Goal: Information Seeking & Learning: Learn about a topic

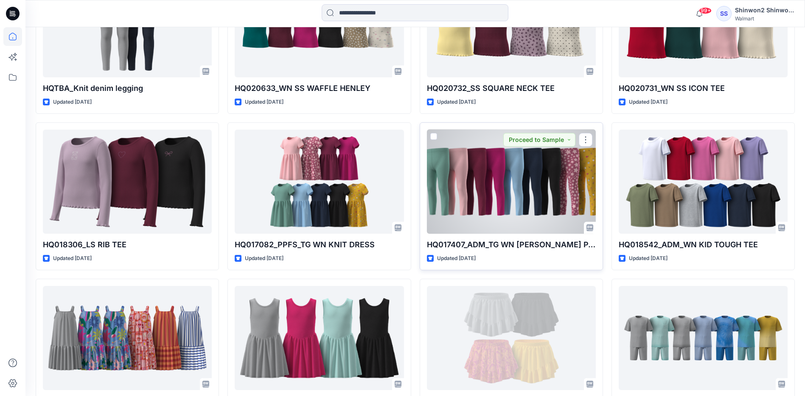
scroll to position [1036, 0]
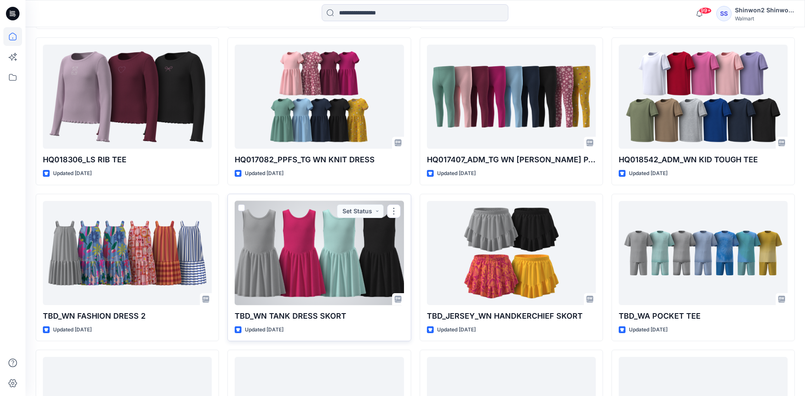
click at [293, 276] on div at bounding box center [319, 253] width 169 height 104
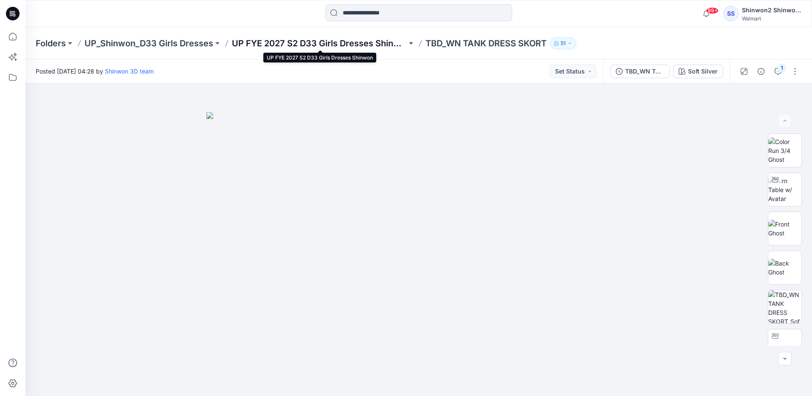
click at [340, 43] on p "UP FYE 2027 S2 D33 Girls Dresses Shinwon" at bounding box center [319, 43] width 175 height 12
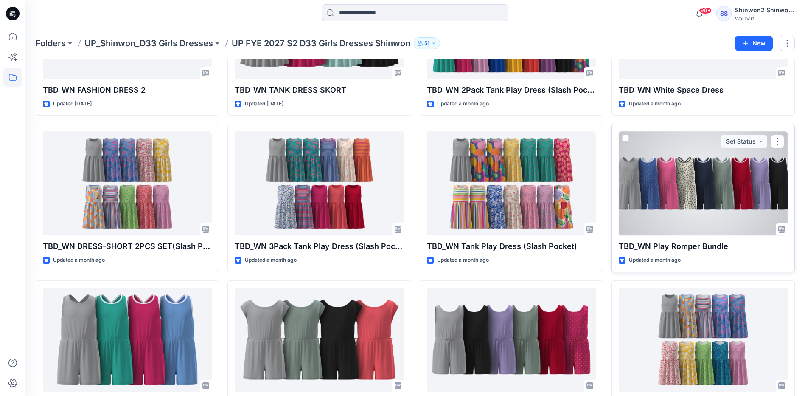
scroll to position [170, 0]
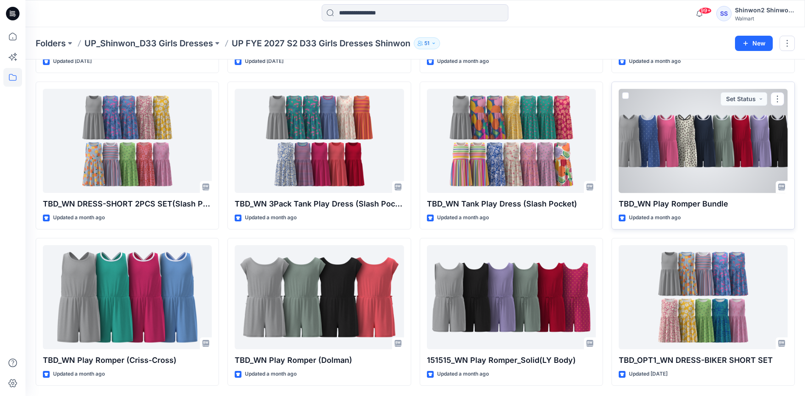
click at [699, 179] on div at bounding box center [703, 141] width 169 height 104
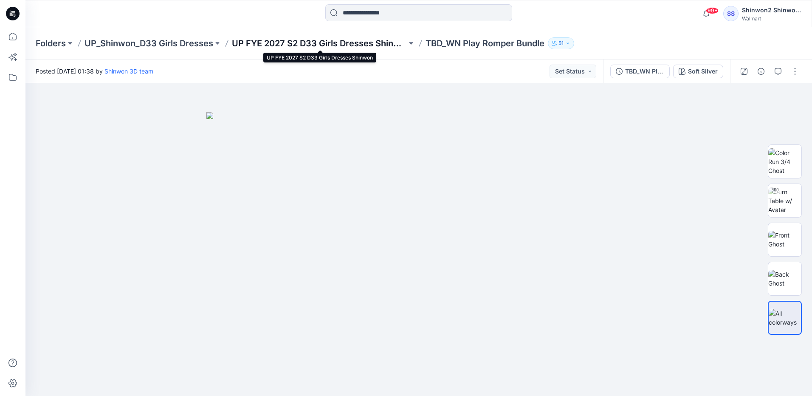
click at [320, 41] on p "UP FYE 2027 S2 D33 Girls Dresses Shinwon" at bounding box center [319, 43] width 175 height 12
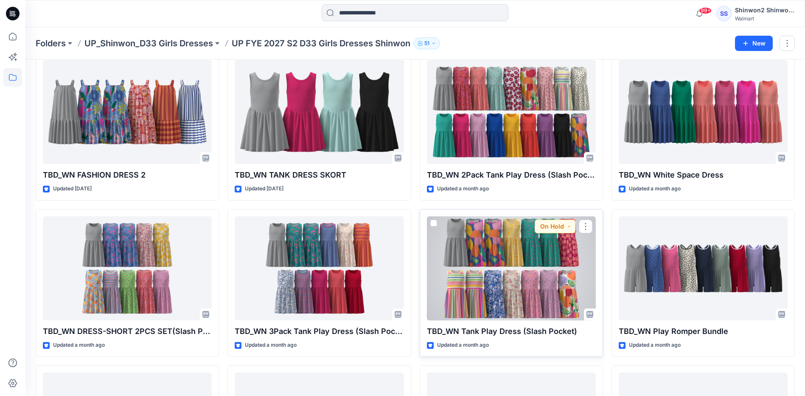
scroll to position [85, 0]
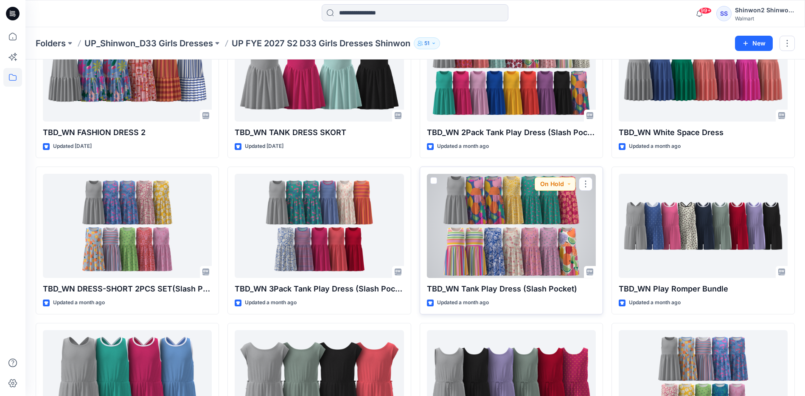
click at [483, 242] on div at bounding box center [511, 226] width 169 height 104
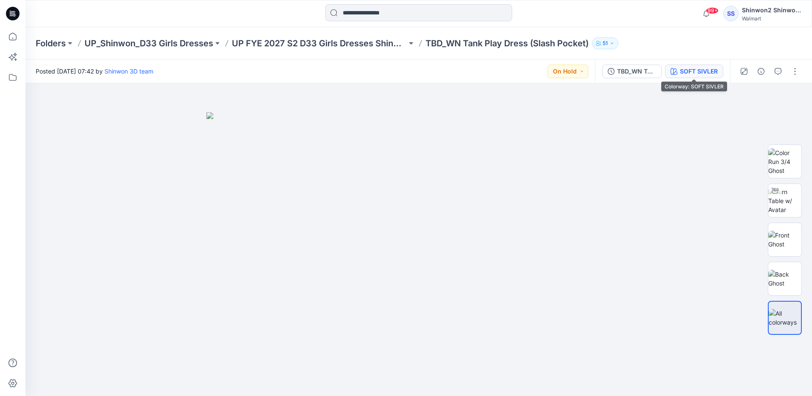
click at [691, 71] on div "SOFT SIVLER" at bounding box center [699, 71] width 38 height 9
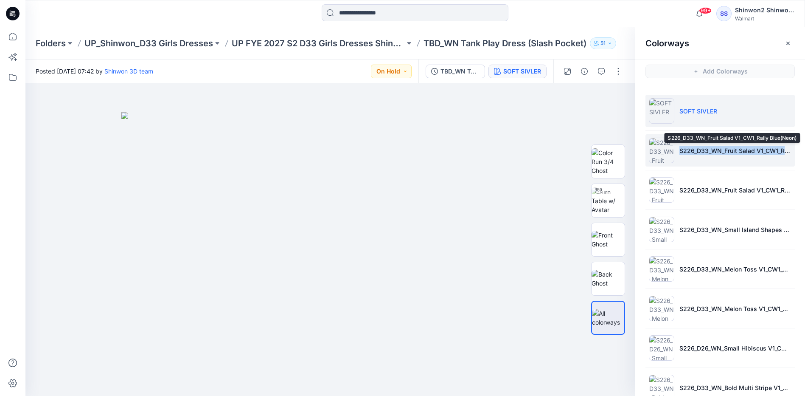
drag, startPoint x: 674, startPoint y: 152, endPoint x: 790, endPoint y: 150, distance: 115.9
click at [790, 150] on p "S226_D33_WN_Fruit Salad V1_CW1_Rally Blue(Neon)" at bounding box center [736, 150] width 112 height 9
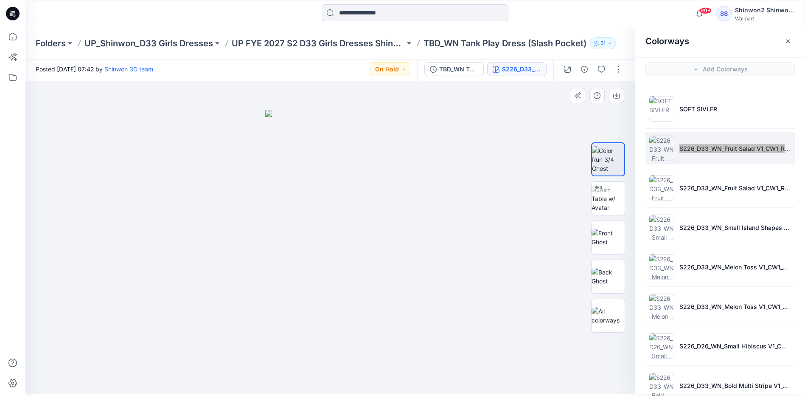
scroll to position [3, 0]
